Goal: Find specific page/section: Find specific page/section

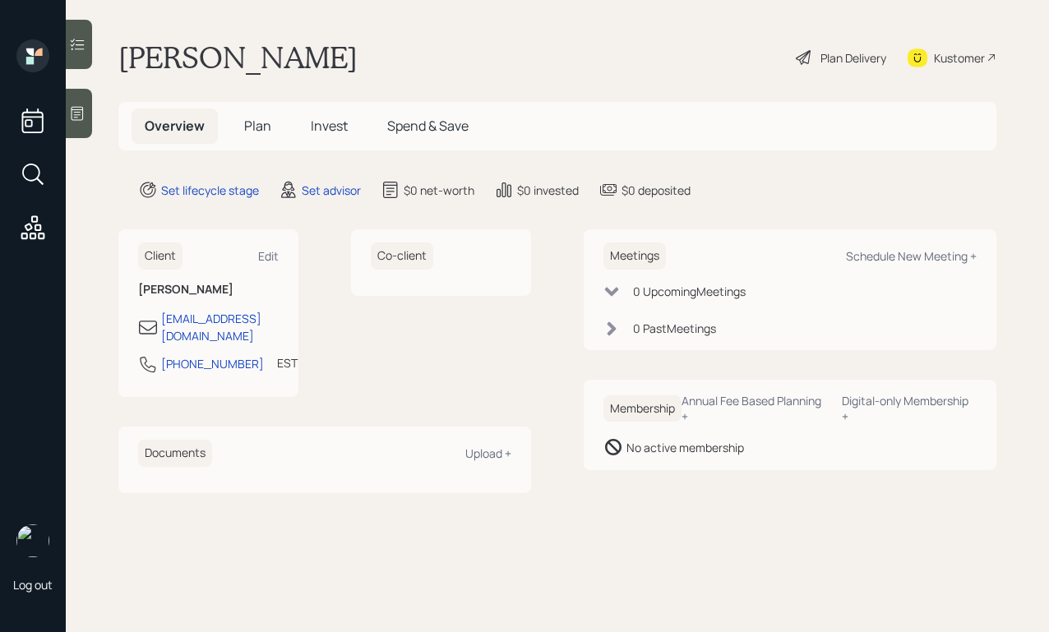
click at [962, 44] on div "Kustomer" at bounding box center [952, 57] width 89 height 36
